Goal: Check status

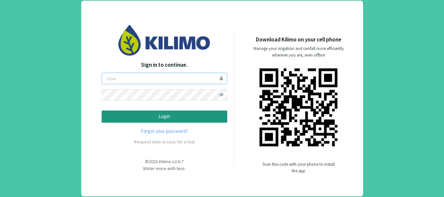
type input "modesto"
click at [167, 118] on p "Login" at bounding box center [164, 117] width 114 height 8
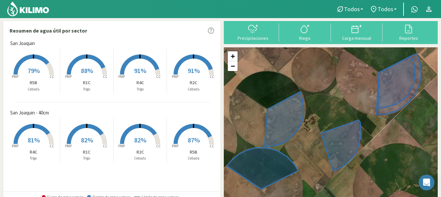
click at [211, 30] on icon at bounding box center [211, 30] width 7 height 7
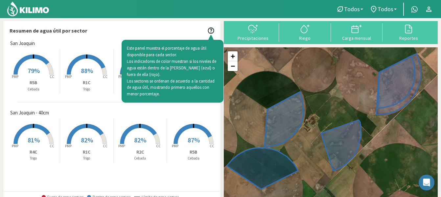
click at [174, 31] on div "Resumen de agua útil por sector Este panel muestra el porcentaje de agua útil d…" at bounding box center [112, 30] width 217 height 18
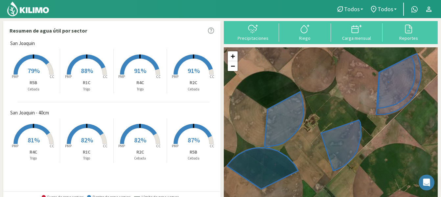
click at [357, 10] on span "Todos" at bounding box center [352, 9] width 16 height 7
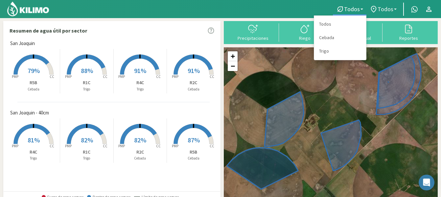
click at [385, 7] on span "Todos" at bounding box center [386, 9] width 16 height 7
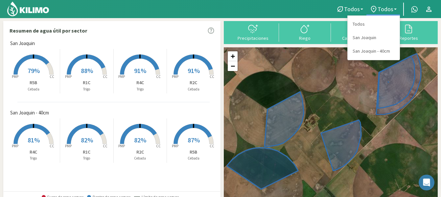
click at [320, 7] on div at bounding box center [164, 9] width 328 height 18
